Goal: Information Seeking & Learning: Find specific page/section

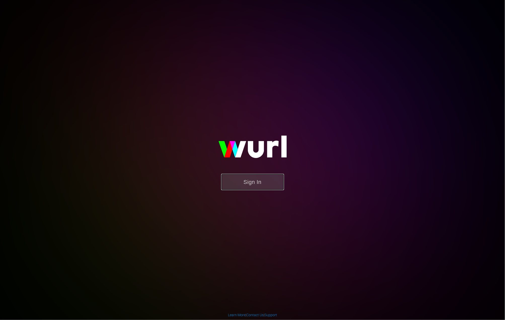
click at [250, 184] on button "Sign In" at bounding box center [252, 182] width 63 height 16
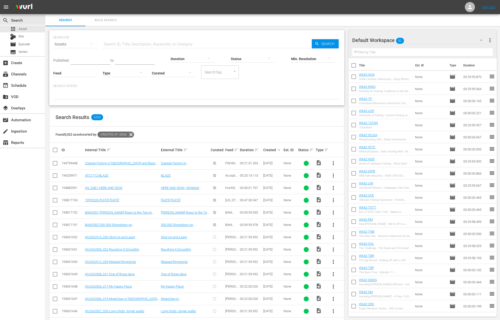
click at [262, 133] on div "Found 3,022 assets sorted by: Created At: desc" at bounding box center [197, 134] width 295 height 16
click at [147, 42] on input "text" at bounding box center [207, 44] width 209 height 12
paste input "The Reclamation Series Episode 5: WINNING SAGINAW BAY"
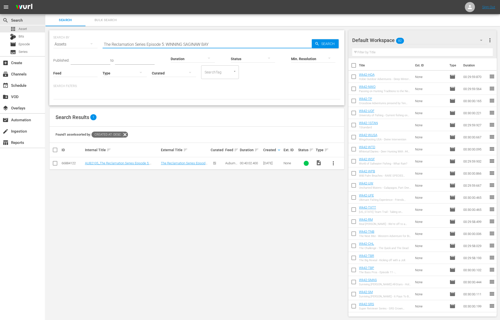
click at [252, 39] on input "The Reclamation Series Episode 5: WINNING SAGINAW BAY" at bounding box center [207, 44] width 209 height 12
paste input "arpon Producer"
click at [199, 45] on input "Tarpon Producer" at bounding box center [207, 44] width 209 height 12
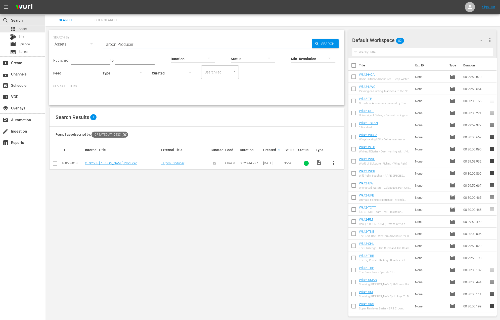
click at [199, 45] on input "Tarpon Producer" at bounding box center [207, 44] width 209 height 12
paste input "enPoint Crossbows For Deer Hunting"
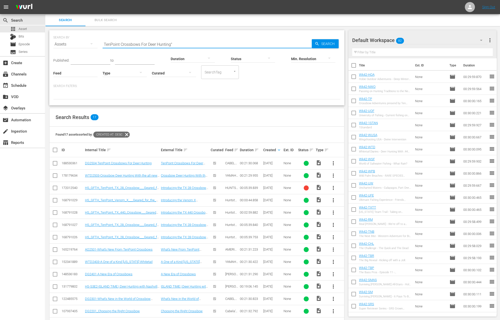
click at [104, 44] on input "TenPoint Crossbows For Deer Hunting"" at bounding box center [207, 44] width 209 height 12
click at [270, 41] on input ""TenPoint Crossbows For Deer Hunting"" at bounding box center [207, 44] width 209 height 12
paste input "Bassin’ with [PERSON_NAME]"
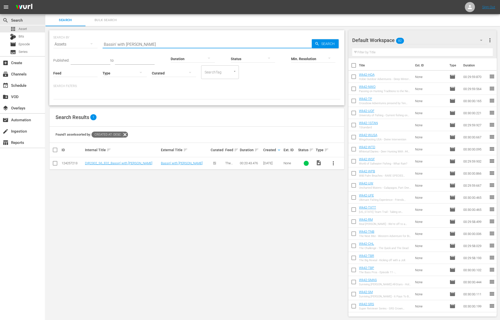
click at [245, 43] on input "Bassin’ with [PERSON_NAME]" at bounding box center [207, 44] width 209 height 12
paste input "The [DATE] Cup"
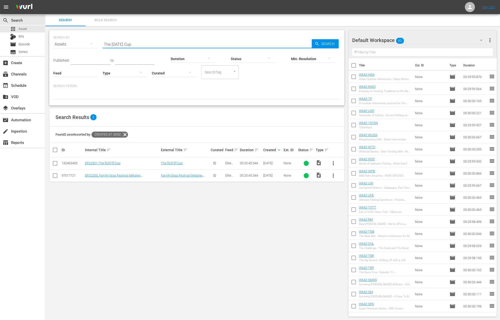
click at [225, 42] on input "The [DATE] Cup" at bounding box center [207, 44] width 209 height 12
paste input "Negative Tide Reds"
click at [234, 42] on input "Negative Tide Reds" at bounding box center [207, 44] width 209 height 12
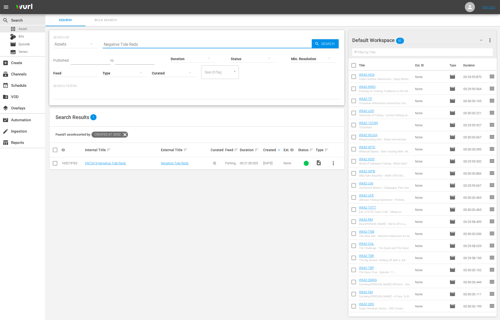
click at [234, 42] on input "Negative Tide Reds" at bounding box center [207, 44] width 209 height 12
paste input "Fishing with Friends and Champion"
click at [228, 43] on input "Fishing with Friends and Champions" at bounding box center [207, 44] width 209 height 12
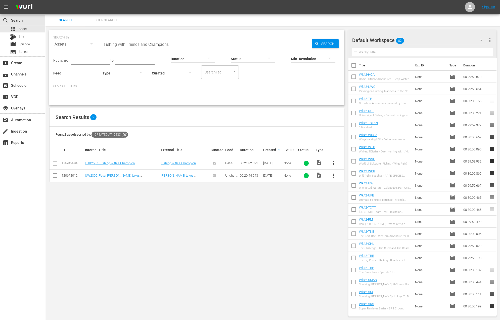
click at [228, 43] on input "Fishing with Friends and Champions" at bounding box center [207, 44] width 209 height 12
paste input "Crappie Fishing in [GEOGRAPHIC_DATA] and Bass Fishing on [GEOGRAPHIC_DATA]"
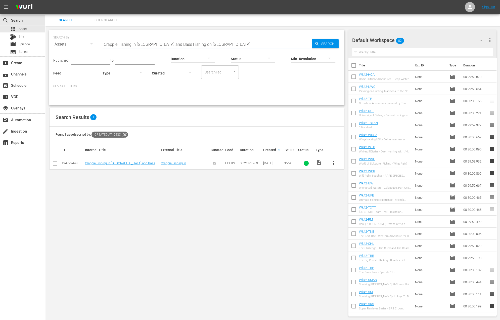
click at [231, 39] on input "Crappie Fishing in [GEOGRAPHIC_DATA] and Bass Fishing on [GEOGRAPHIC_DATA]" at bounding box center [207, 44] width 209 height 12
paste input "Early Season Doves and Gees"
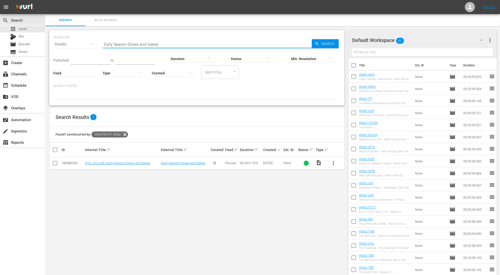
click at [171, 49] on div "Duration" at bounding box center [193, 56] width 44 height 18
click at [170, 45] on input "Early Season Doves and Geese" at bounding box center [207, 44] width 209 height 12
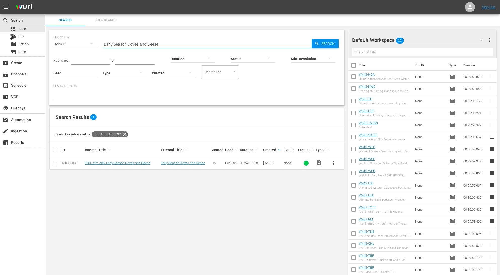
paste input "Learning To Catch [PERSON_NAME]"
click at [221, 42] on input "Learning To Catch Walleye" at bounding box center [207, 44] width 209 height 12
paste input "Community Conservation in [GEOGRAPHIC_DATA]"
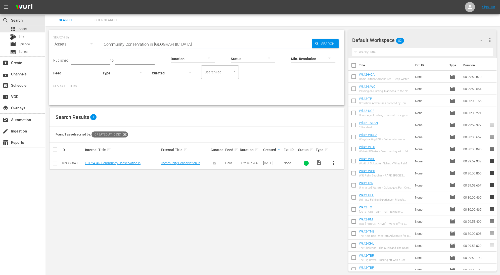
click at [218, 43] on input "Community Conservation in [GEOGRAPHIC_DATA]" at bounding box center [207, 44] width 209 height 12
paste input "Double Dream [PERSON_NAME]! Fallow Deer, Zebra & More at Ikamela Safaris!"
click at [223, 45] on input "Double Dream [PERSON_NAME]! Fallow Deer, Zebra & More at Ikamela Safaris!" at bounding box center [207, 44] width 209 height 12
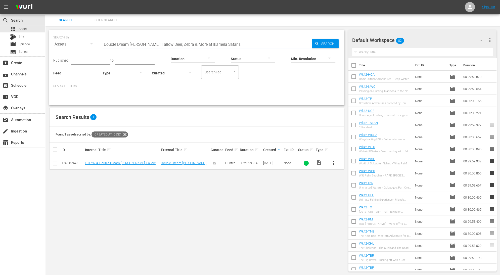
click at [223, 45] on input "Double Dream [PERSON_NAME]! Fallow Deer, Zebra & More at Ikamela Safaris!" at bounding box center [207, 44] width 209 height 12
paste input "Northeast Bass Bonanaza with [PERSON_NAME]"
type input "Northeast Bass Bonanaza with [PERSON_NAME]"
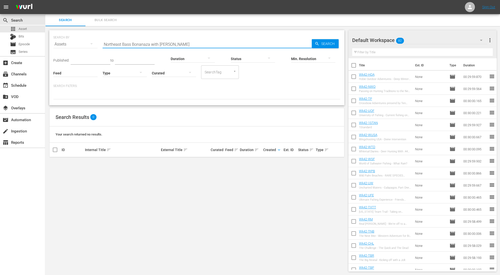
click at [193, 44] on input "Northeast Bass Bonanaza with [PERSON_NAME]" at bounding box center [207, 44] width 209 height 12
click at [72, 73] on input "Feed" at bounding box center [75, 73] width 44 height 18
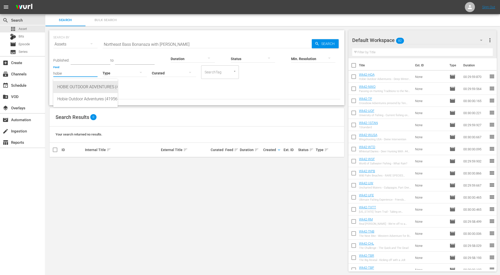
click at [82, 91] on div "HOBIE OUTDOOR ADVENTURES (422077)" at bounding box center [85, 87] width 56 height 12
type input "HOBIE OUTDOOR ADVENTURES (422077)"
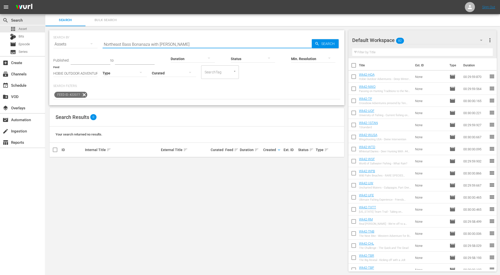
click at [191, 44] on input "Northeast Bass Bonanaza with [PERSON_NAME]" at bounding box center [207, 44] width 209 height 12
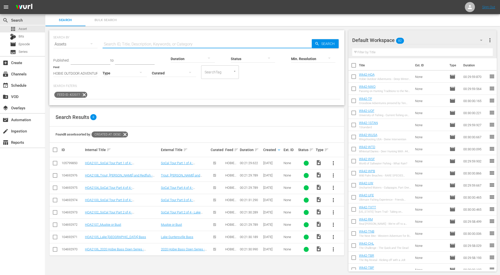
click at [82, 72] on input "HOBIE OUTDOOR ADVENTURES (422077)" at bounding box center [75, 73] width 44 height 18
click at [84, 95] on icon at bounding box center [84, 95] width 6 height 6
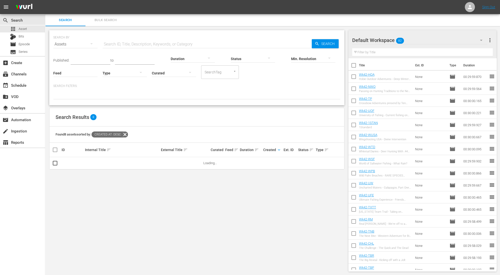
click at [81, 70] on input "Feed" at bounding box center [75, 73] width 44 height 18
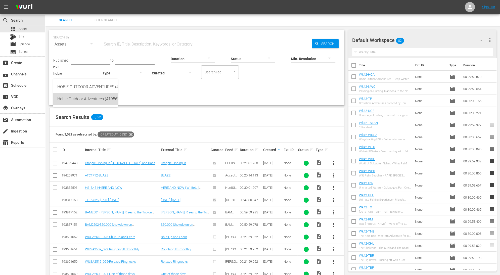
click at [90, 100] on div "Hobie Outdoor Adventures (419567)" at bounding box center [85, 99] width 56 height 12
type input "Hobie Outdoor Adventures (419567)"
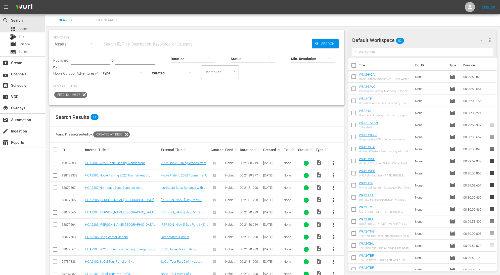
click at [216, 111] on div "Search Results 11" at bounding box center [197, 117] width 295 height 18
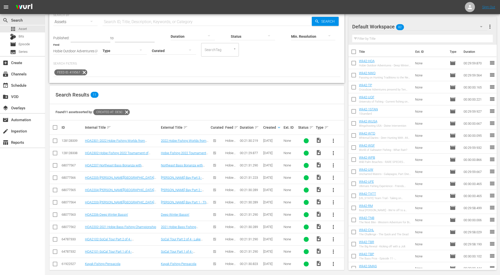
scroll to position [25, 0]
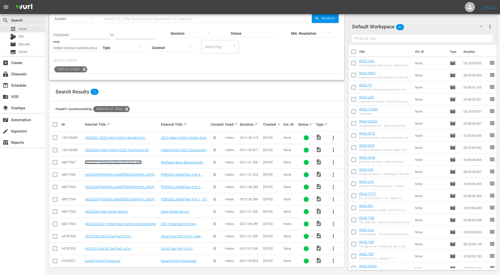
click at [139, 161] on link "HOA2207-Northeast Bass Bonanza with [PERSON_NAME]" at bounding box center [113, 164] width 57 height 8
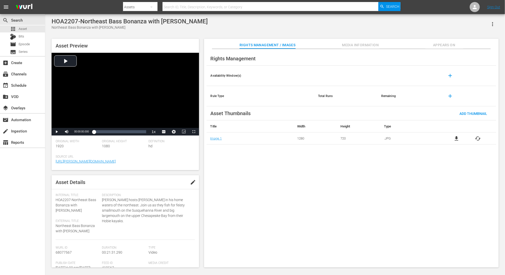
drag, startPoint x: 100, startPoint y: 206, endPoint x: 72, endPoint y: 201, distance: 28.4
click at [72, 201] on div "Internal Title: HOA2207-Northeast Bass Bonanza with [PERSON_NAME] External Titl…" at bounding box center [79, 216] width 47 height 47
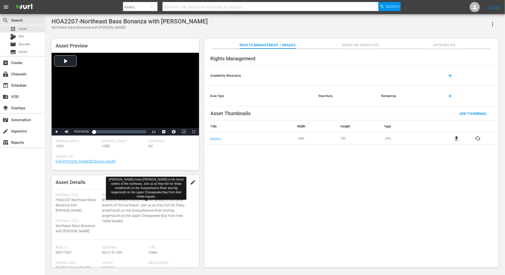
copy span "Northeast Bass Bonanza with [PERSON_NAME]"
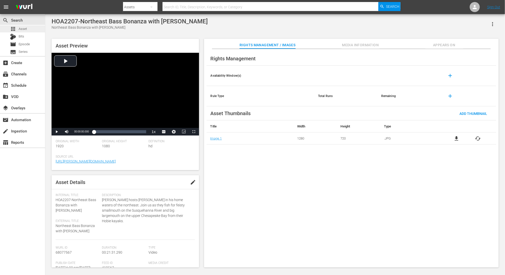
click at [28, 27] on div "apps Asset" at bounding box center [22, 28] width 45 height 7
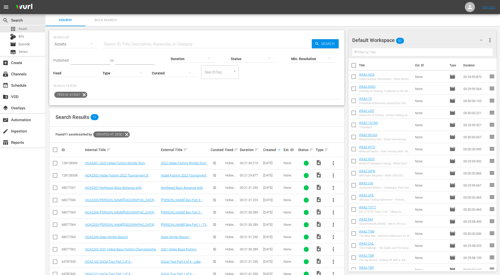
click at [84, 97] on icon at bounding box center [84, 95] width 7 height 7
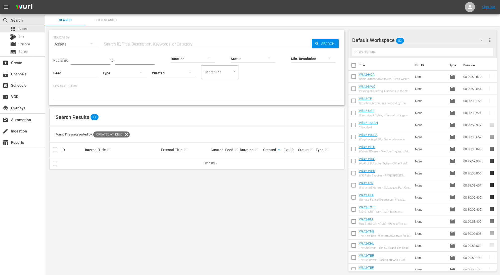
click at [148, 44] on input "text" at bounding box center [207, 44] width 209 height 12
paste input "Swamp to Sea"
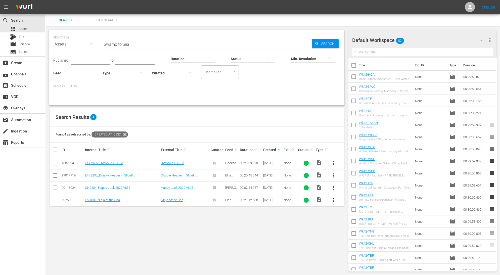
click at [217, 42] on input "Swamp to Sea" at bounding box center [207, 44] width 209 height 12
paste input "The Maestro"
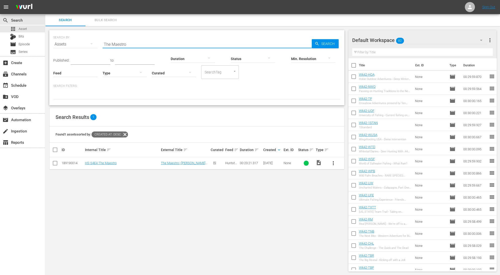
click at [243, 42] on input "The Maestro" at bounding box center [207, 44] width 209 height 12
paste input "Shallow [US_STATE] Muskies"
click at [231, 45] on input "Shallow [US_STATE] Muskies" at bounding box center [207, 44] width 209 height 12
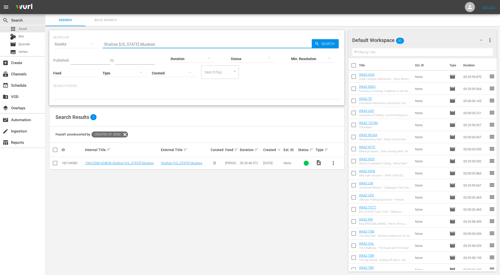
click at [231, 45] on input "Shallow [US_STATE] Muskies" at bounding box center [207, 44] width 209 height 12
paste input "The Pine Nine"
click at [235, 46] on input "The Pine Nine" at bounding box center [207, 44] width 209 height 12
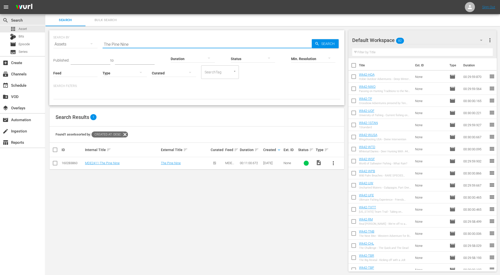
click at [235, 46] on input "The Pine Nine" at bounding box center [207, 44] width 209 height 12
paste input "Winter Walleye Jigging"
click at [199, 40] on input "Winter Walleye Jigging" at bounding box center [207, 44] width 209 height 12
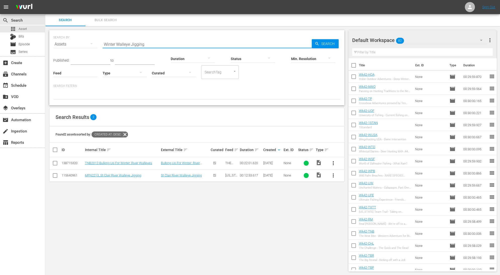
paste input "NWT Heads to [GEOGRAPHIC_DATA], [GEOGRAPHIC_DATA], [GEOGRAPHIC_DATA]"
click at [203, 42] on input "NWT Heads to [GEOGRAPHIC_DATA], [GEOGRAPHIC_DATA], [GEOGRAPHIC_DATA]" at bounding box center [207, 44] width 209 height 12
paste input "onstop GIANT Bluefin Tuna Action"
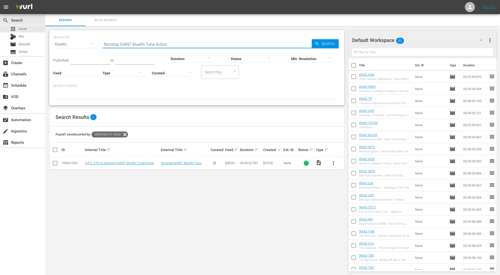
click at [198, 43] on input "Nonstop GIANT Bluefin Tuna Action" at bounding box center [207, 44] width 209 height 12
paste input "[PERSON_NAME]"
click at [257, 43] on input "[PERSON_NAME]" at bounding box center [207, 44] width 209 height 12
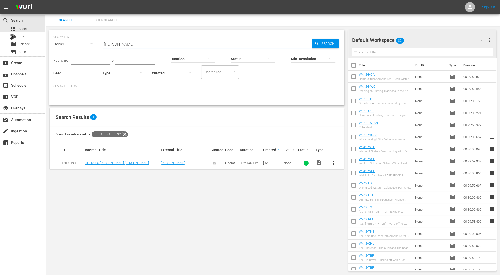
click at [257, 43] on input "[PERSON_NAME]" at bounding box center [207, 44] width 209 height 12
paste input "[US_STATE] Pronghorn [PERSON_NAME]"
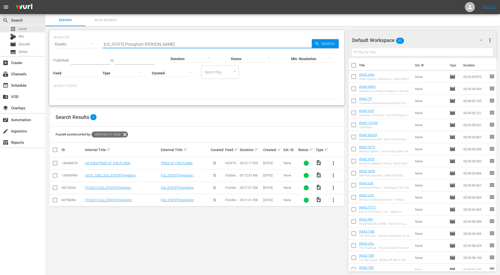
click at [252, 44] on input "[US_STATE] Pronghorn [PERSON_NAME]" at bounding box center [207, 44] width 209 height 12
paste input "Up in Smoke"
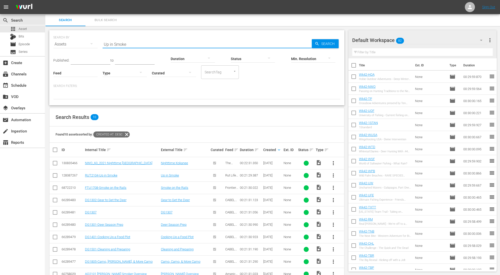
click at [260, 45] on input "Up in Smoke" at bounding box center [207, 44] width 209 height 12
paste input "We’re Back in Gorge-ous [US_STATE]"
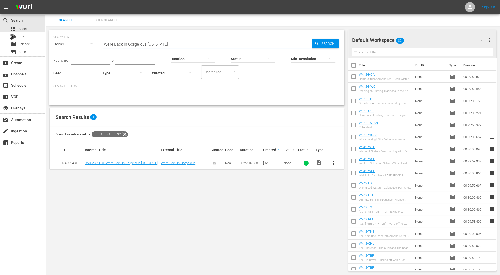
click at [219, 44] on input "We’re Back in Gorge-ous [US_STATE]" at bounding box center [207, 44] width 209 height 12
paste input "Fishing Legends in [GEOGRAPHIC_DATA]"
click at [255, 42] on input "Fishing Legends in [GEOGRAPHIC_DATA]" at bounding box center [207, 44] width 209 height 12
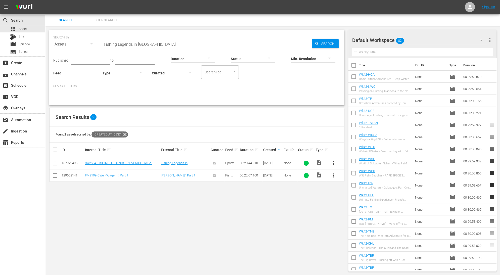
click at [255, 42] on input "Fishing Legends in [GEOGRAPHIC_DATA]" at bounding box center [207, 44] width 209 height 12
paste input "SALTWATER HEAVEN"
click at [219, 39] on input "SALTWATER HEAVEN" at bounding box center [207, 44] width 209 height 12
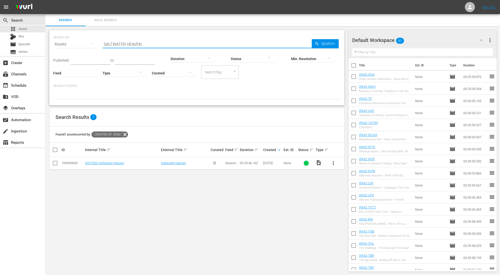
click at [219, 39] on input "SALTWATER HEAVEN" at bounding box center [207, 44] width 209 height 12
paste input "West [US_STATE] Sheep and Deer"
click at [227, 45] on input "West [US_STATE] Sheep and Deer" at bounding box center [207, 44] width 209 height 12
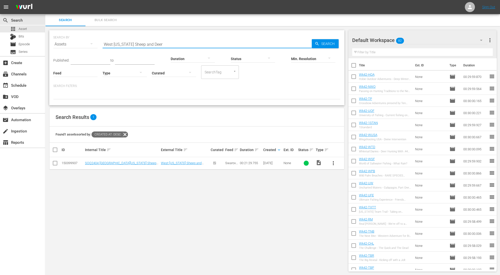
paste input "Bugle Boy"
click at [176, 43] on input "Bugle Boy" at bounding box center [207, 44] width 209 height 12
click at [217, 45] on input "Bugle Boy" at bounding box center [207, 44] width 209 height 12
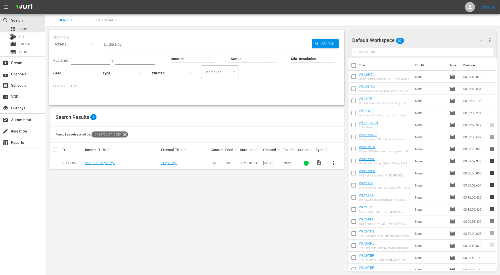
click at [217, 45] on input "Bugle Boy" at bounding box center [207, 44] width 209 height 12
paste input "[US_STATE] Team Trail with Big Bass at [PERSON_NAME][GEOGRAPHIC_DATA]"
click at [259, 44] on input "[US_STATE] Team Trail with Big Bass at [PERSON_NAME][GEOGRAPHIC_DATA]" at bounding box center [207, 44] width 209 height 12
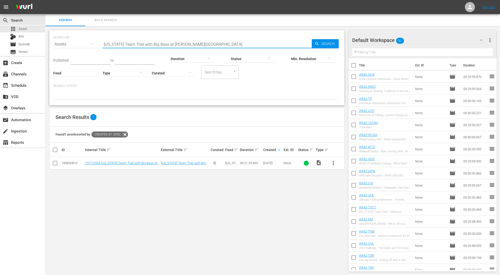
click at [259, 44] on input "[US_STATE] Team Trail with Big Bass at [PERSON_NAME][GEOGRAPHIC_DATA]" at bounding box center [207, 44] width 209 height 12
paste input "Sagebrush Quail"
click at [229, 40] on input "Sagebrush Quail" at bounding box center [207, 44] width 209 height 12
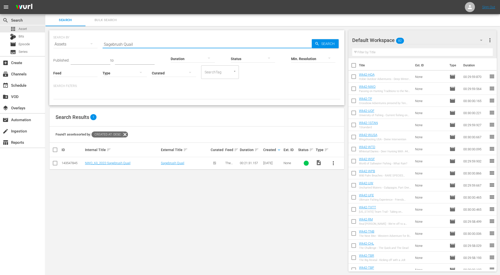
paste input "Father & Son Salmon"
click at [234, 41] on input "Father & Son Salmon" at bounding box center [207, 44] width 209 height 12
paste input "Thank you Veterans!"
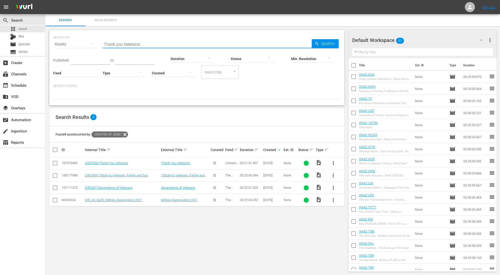
click at [254, 41] on input "Thank you Veterans!" at bounding box center [207, 44] width 209 height 12
paste input "Whitetail Hunts at [GEOGRAPHIC_DATA]"
type input "Whitetail Hunts at [GEOGRAPHIC_DATA]"
